Goal: Communication & Community: Ask a question

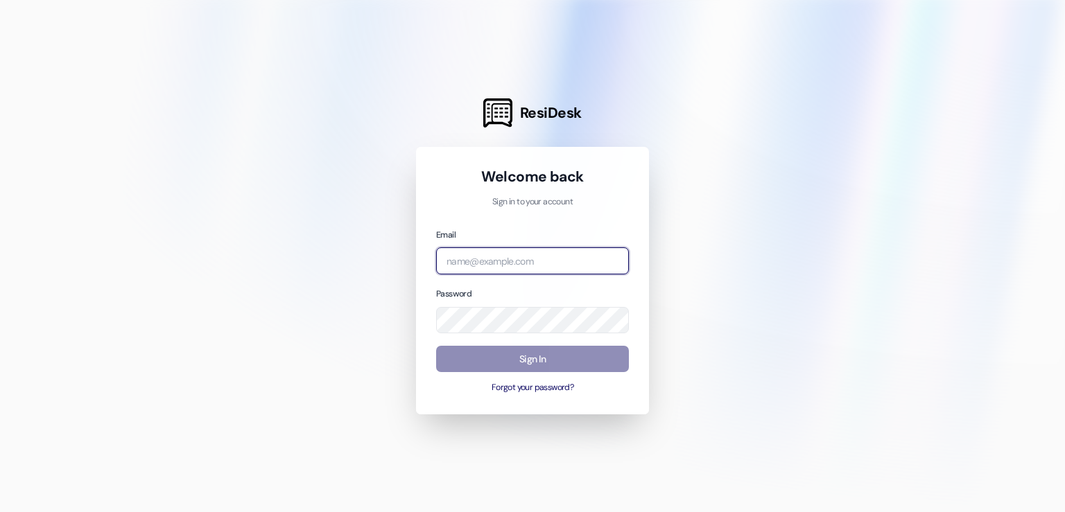
type input "[EMAIL_ADDRESS][DOMAIN_NAME]"
click at [524, 370] on button "Sign In" at bounding box center [532, 359] width 193 height 27
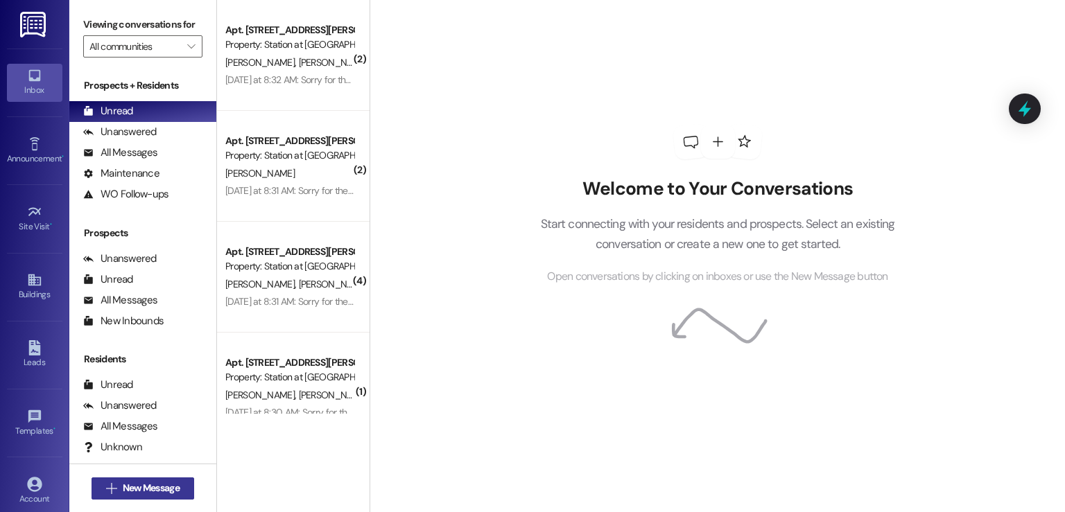
click at [123, 485] on span "New Message" at bounding box center [151, 488] width 57 height 15
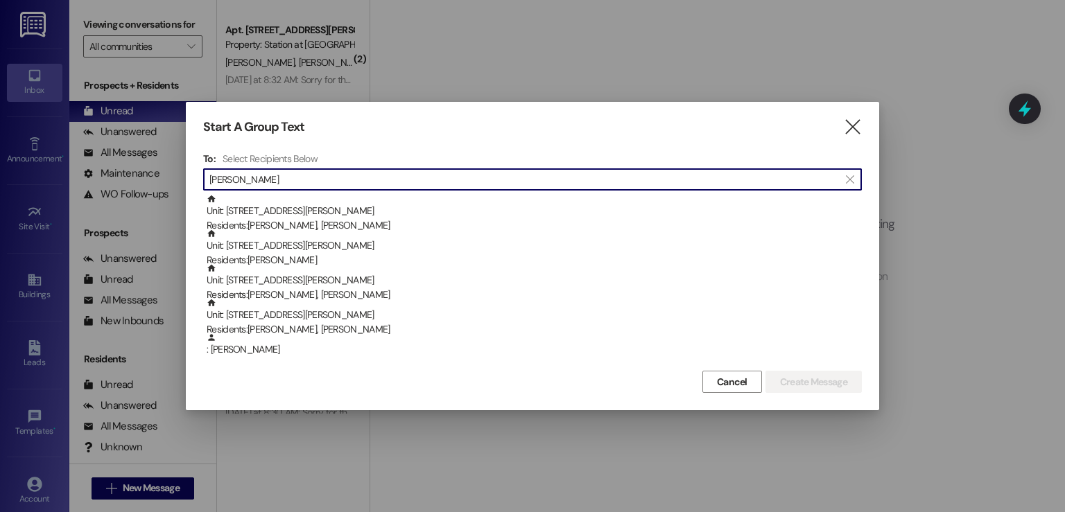
type input "[PERSON_NAME]"
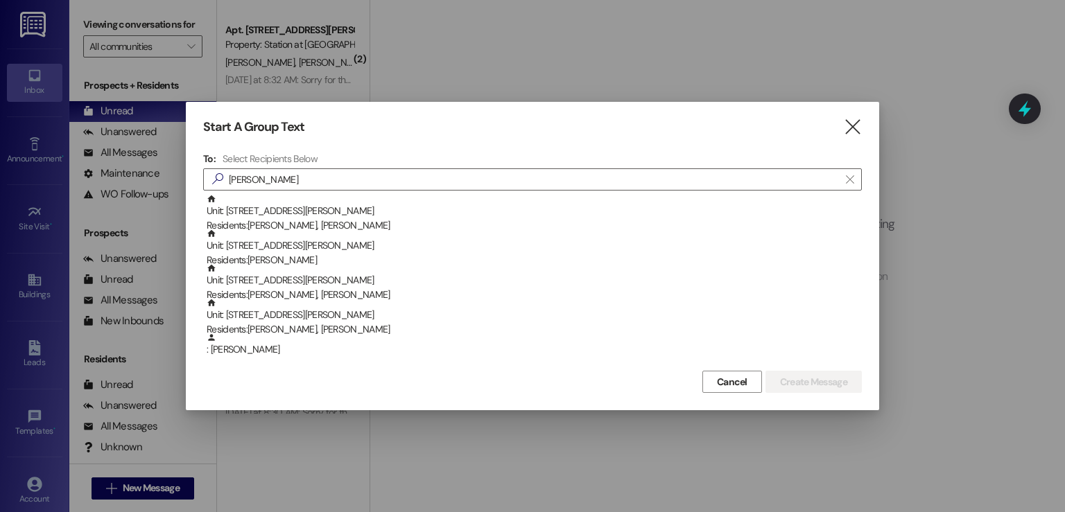
click at [349, 216] on div "Unit: [STREET_ADDRESS][PERSON_NAME] Residents: [PERSON_NAME], [PERSON_NAME]" at bounding box center [534, 214] width 655 height 40
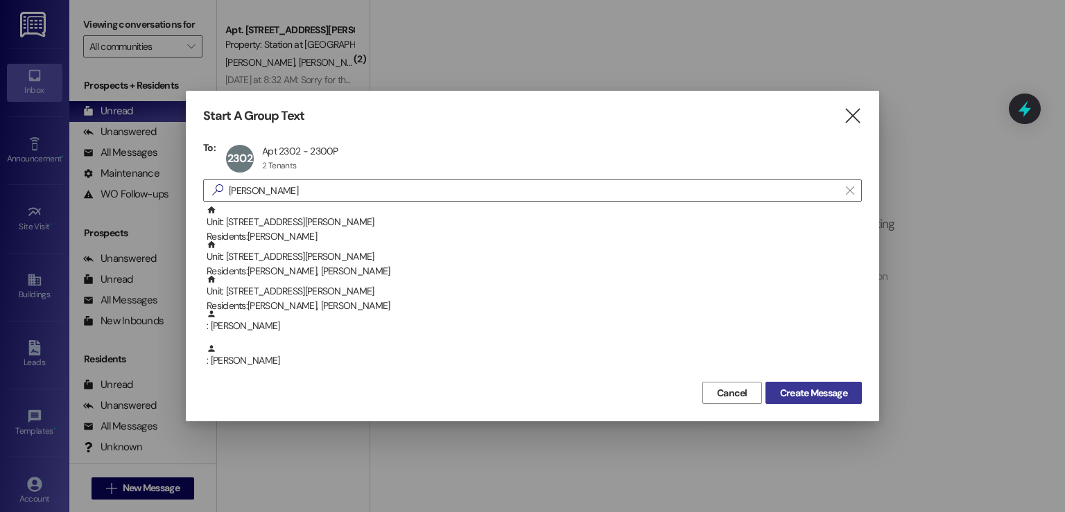
click at [797, 393] on span "Create Message" at bounding box center [813, 393] width 67 height 15
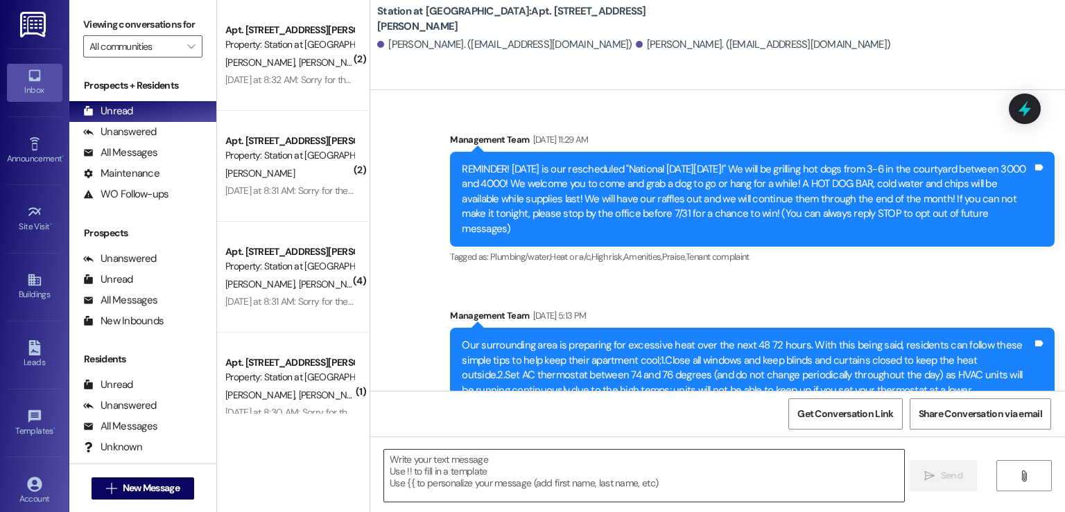
scroll to position [43870, 0]
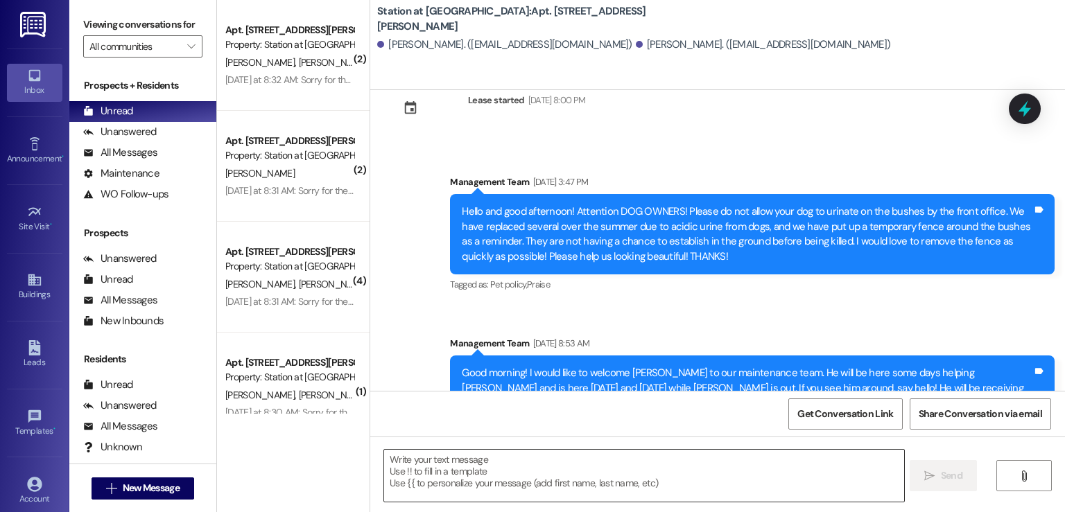
click at [460, 478] on textarea at bounding box center [643, 476] width 519 height 52
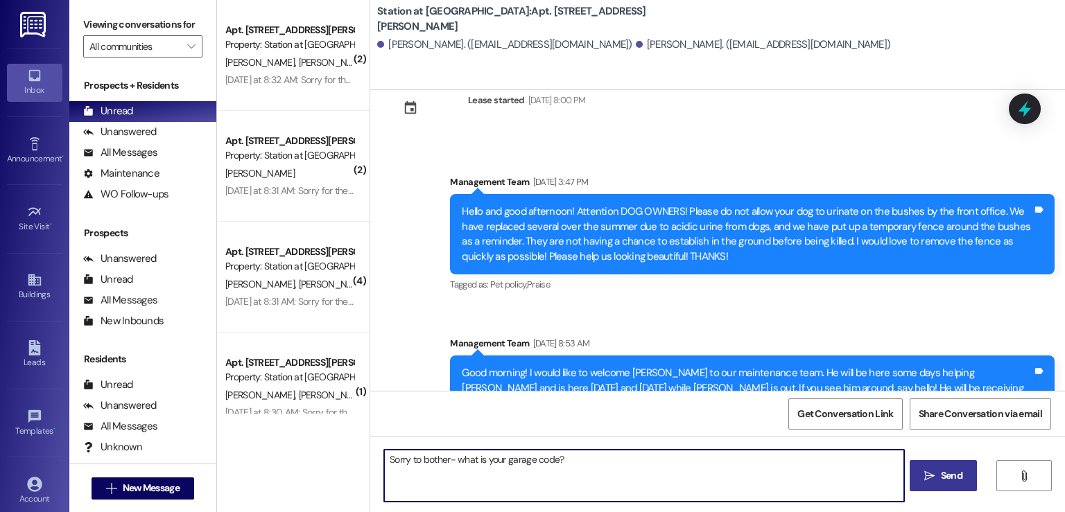
type textarea "Sorry to bother- what is your garage code?"
click at [973, 471] on button " Send" at bounding box center [943, 475] width 67 height 31
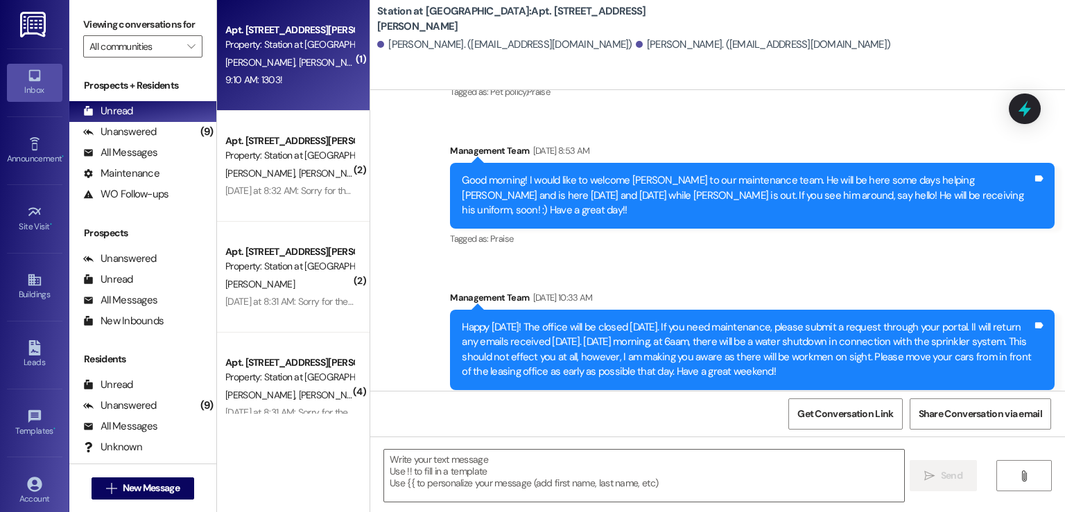
scroll to position [44063, 0]
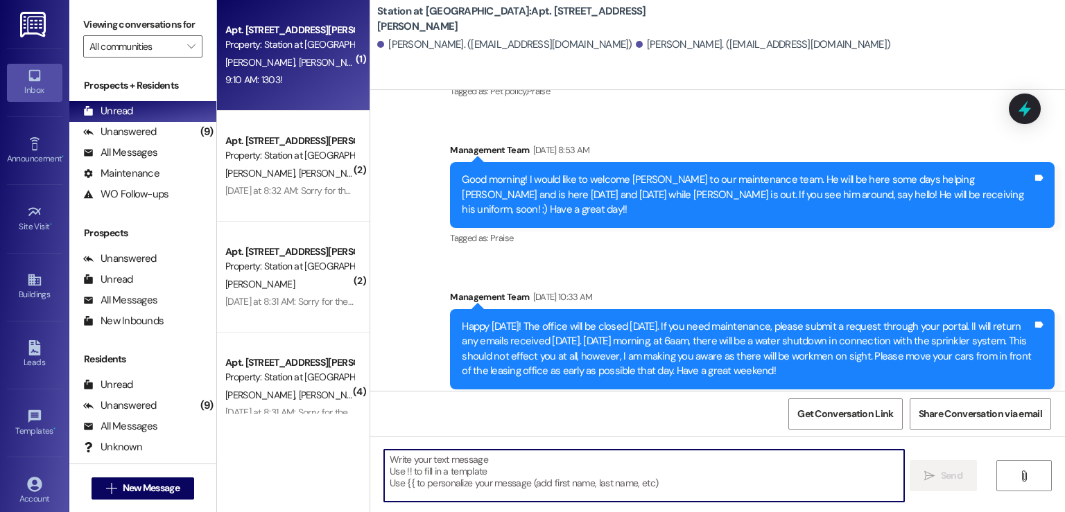
click at [401, 476] on textarea at bounding box center [643, 476] width 519 height 52
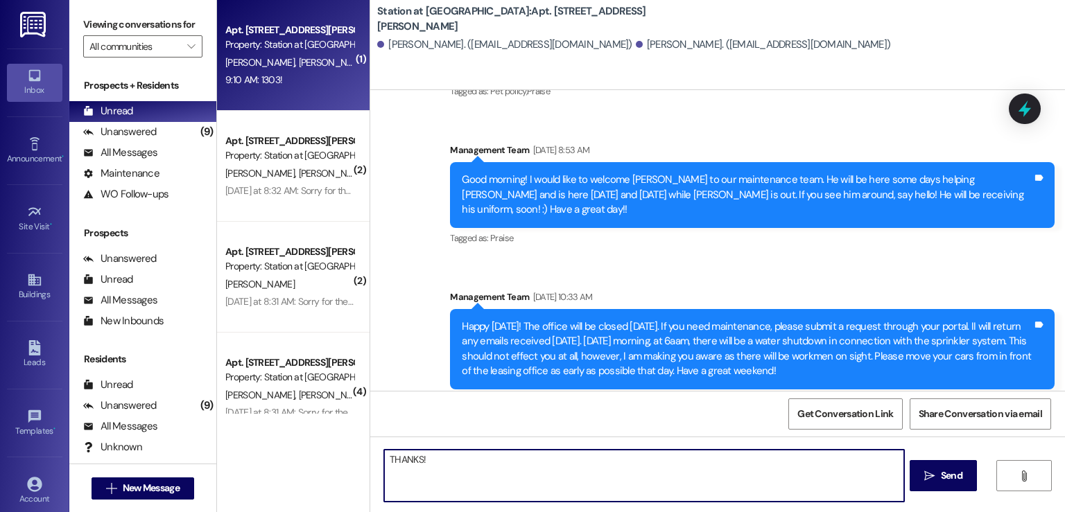
type textarea "THANKS!"
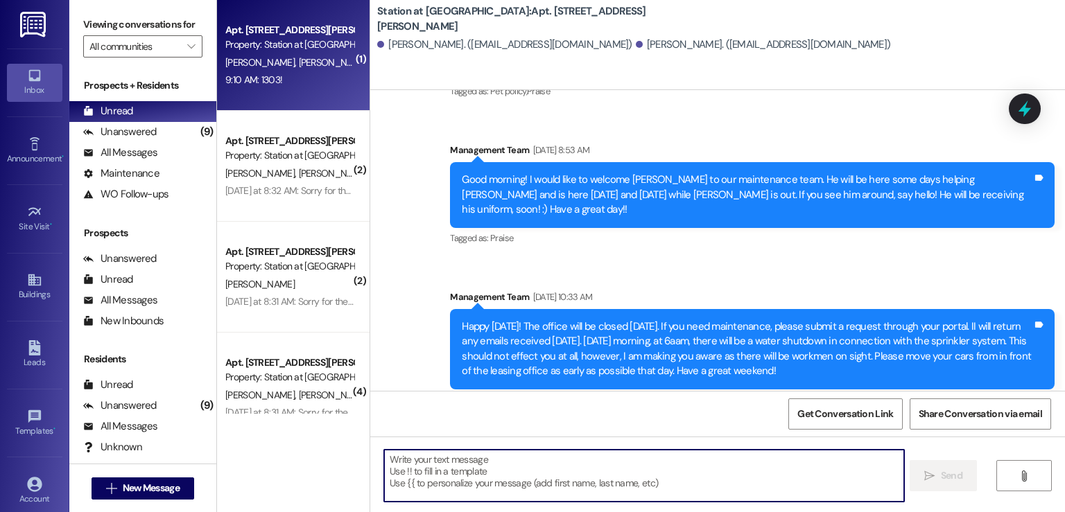
scroll to position [44063, 0]
